Goal: Task Accomplishment & Management: Use online tool/utility

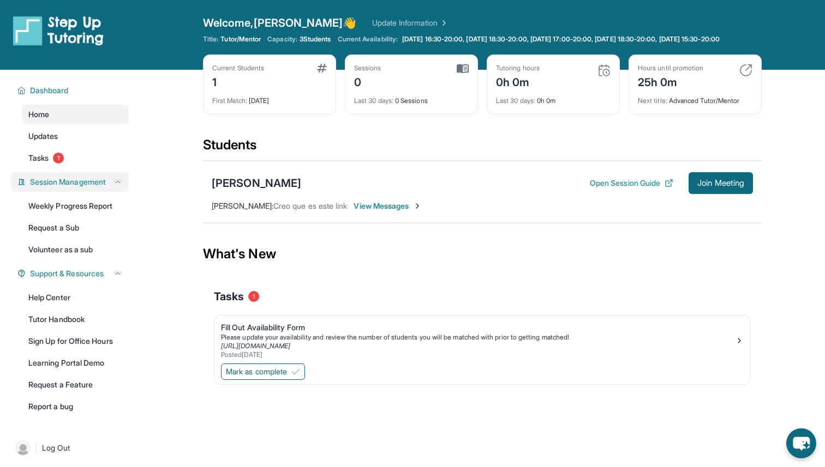
click at [61, 188] on span "Session Management" at bounding box center [68, 182] width 76 height 11
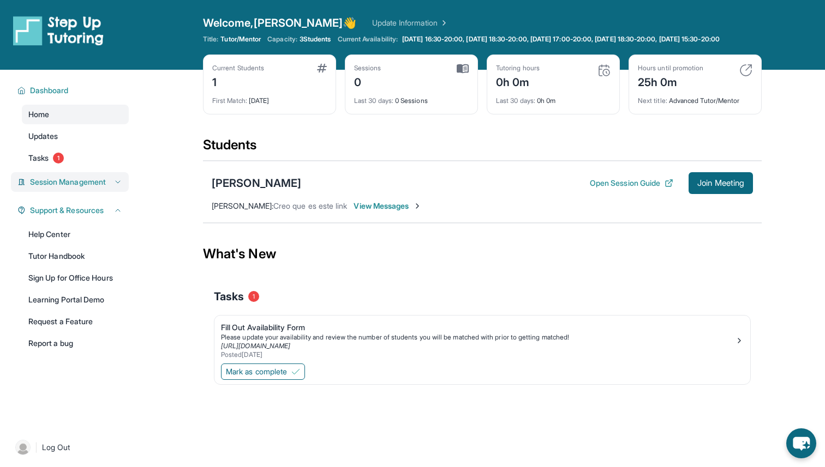
click at [104, 188] on span "Session Management" at bounding box center [68, 182] width 76 height 11
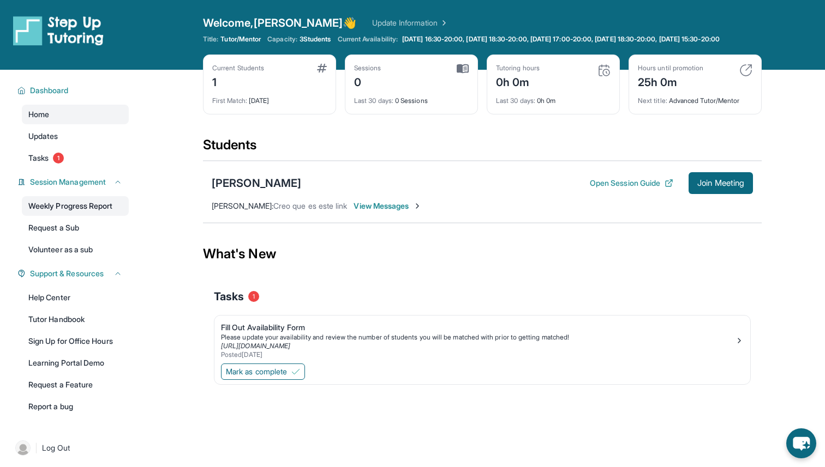
click at [71, 216] on link "Weekly Progress Report" at bounding box center [75, 206] width 107 height 20
click at [608, 77] on img at bounding box center [603, 70] width 13 height 13
click at [602, 77] on img at bounding box center [603, 70] width 13 height 13
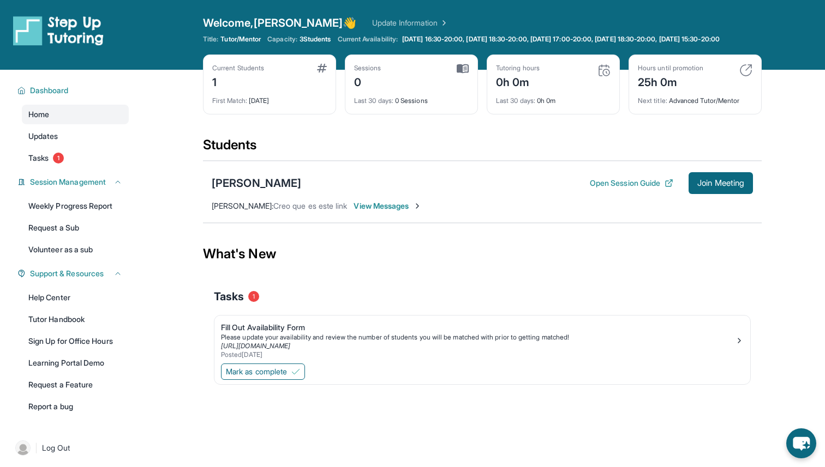
click at [730, 82] on div "Hours until promotion 25h 0m" at bounding box center [695, 77] width 115 height 26
click at [101, 168] on link "Tasks 1" at bounding box center [75, 158] width 107 height 20
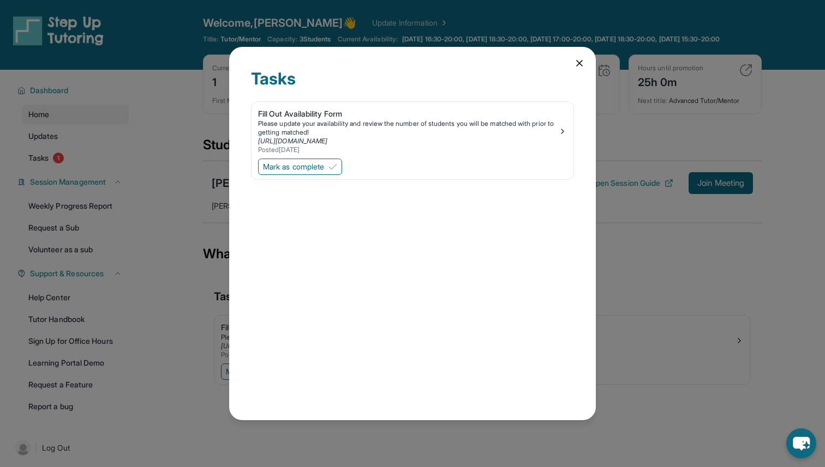
click at [576, 58] on icon at bounding box center [579, 63] width 11 height 11
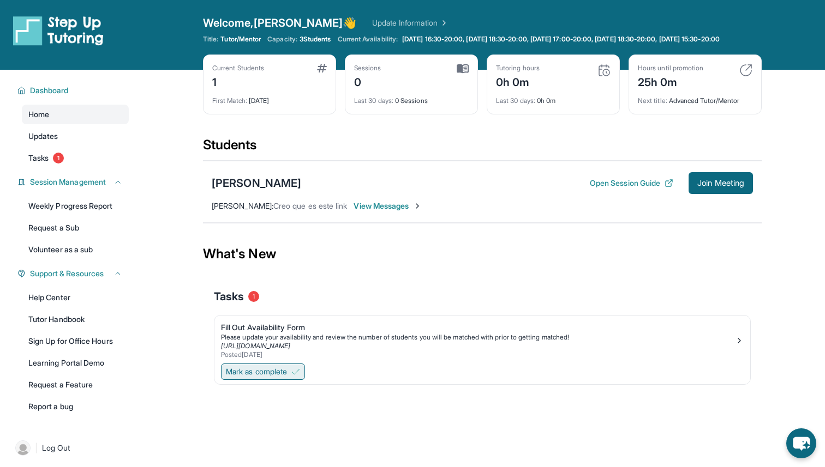
click at [266, 377] on span "Mark as complete" at bounding box center [256, 372] width 61 height 11
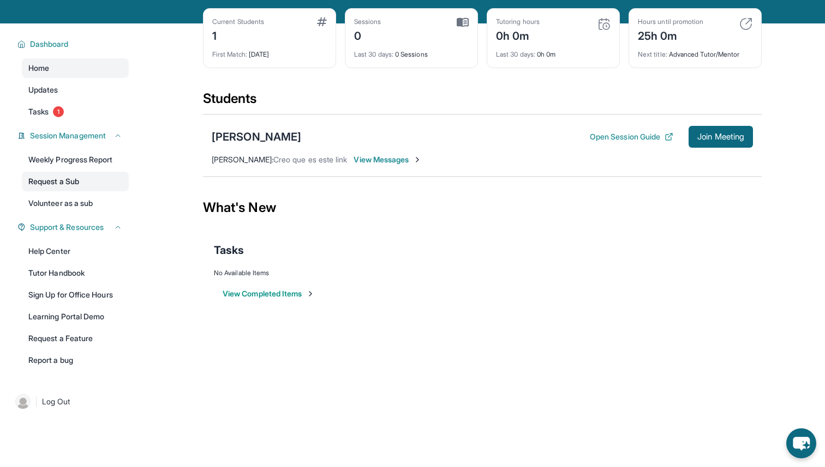
scroll to position [79, 0]
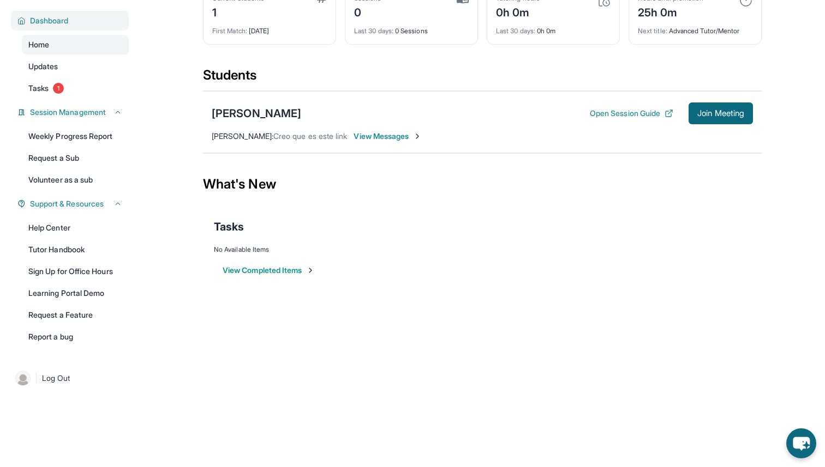
click at [63, 17] on span "Dashboard" at bounding box center [49, 20] width 39 height 11
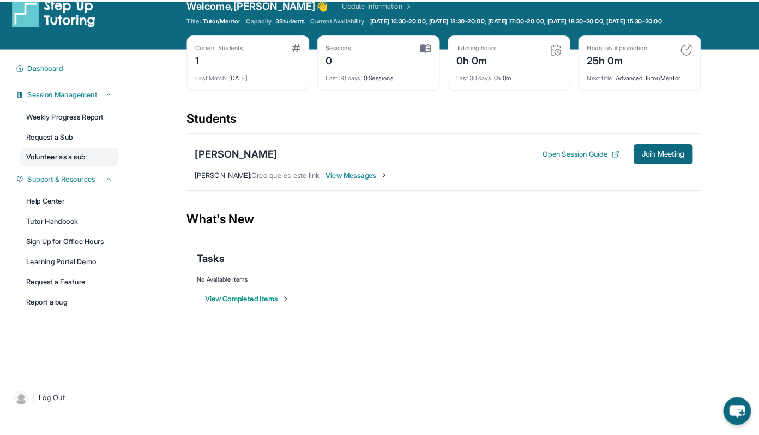
scroll to position [0, 0]
